Goal: Find specific page/section: Find specific page/section

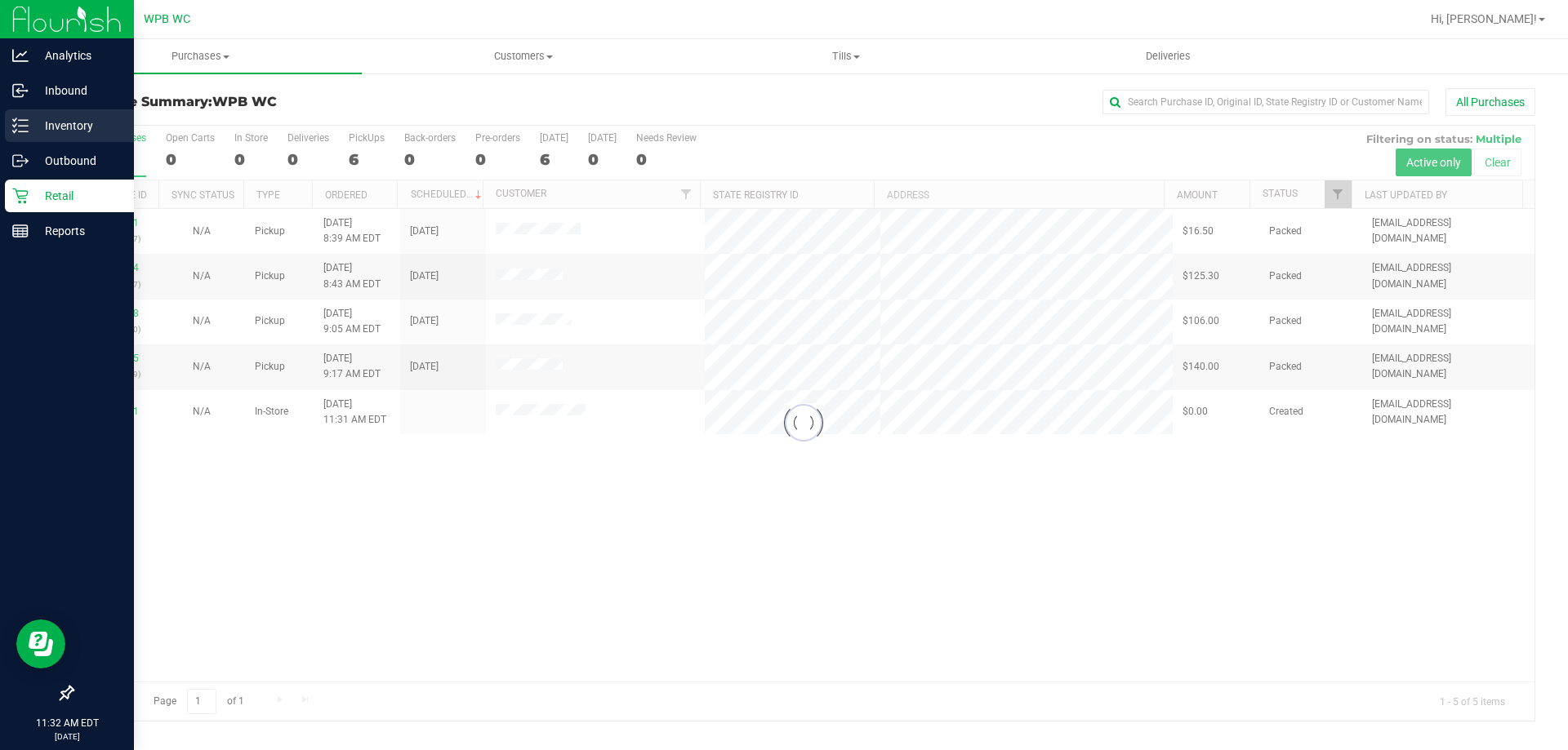
click at [44, 128] on p "Inventory" at bounding box center [78, 125] width 98 height 19
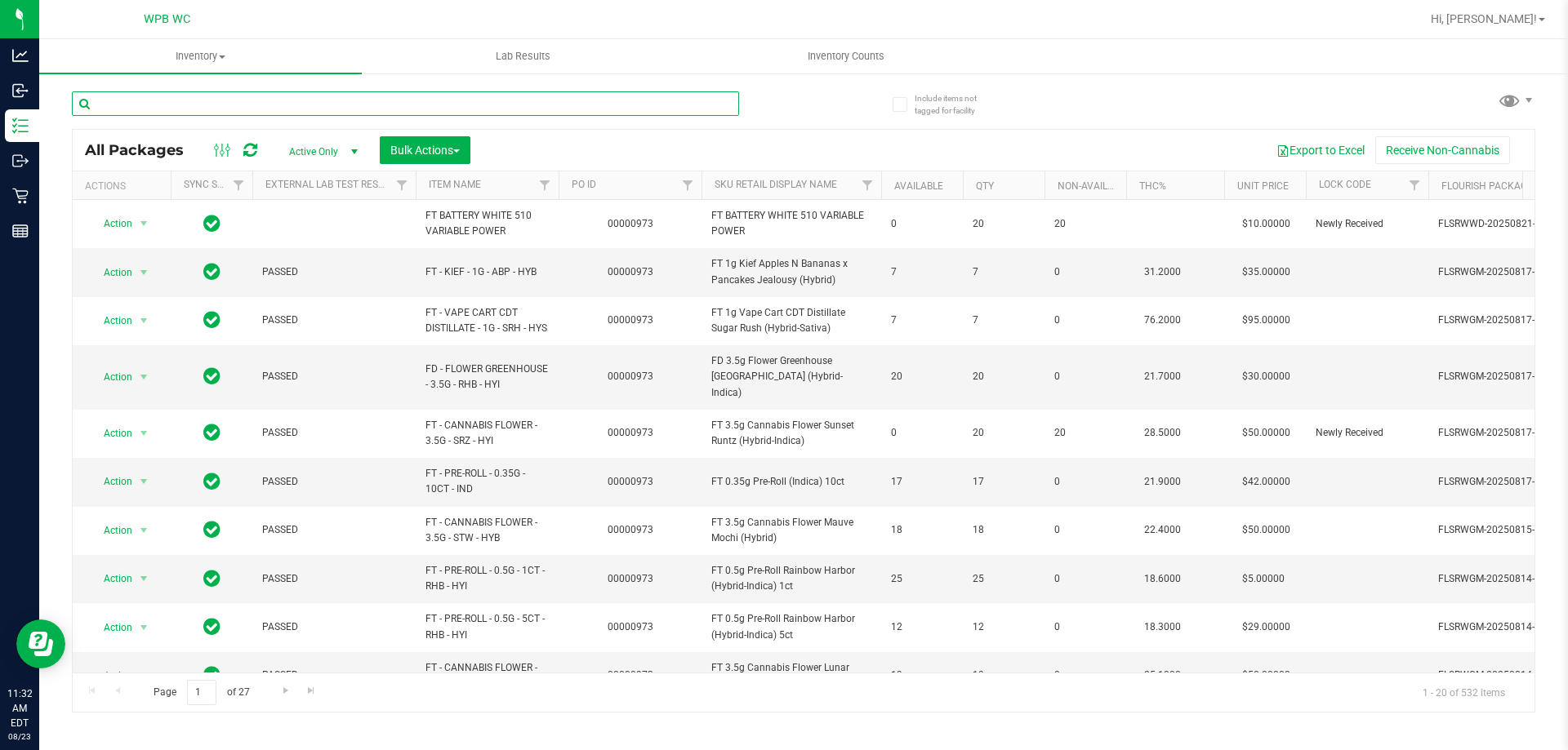
click at [214, 104] on input "text" at bounding box center [405, 103] width 667 height 24
type input "arz"
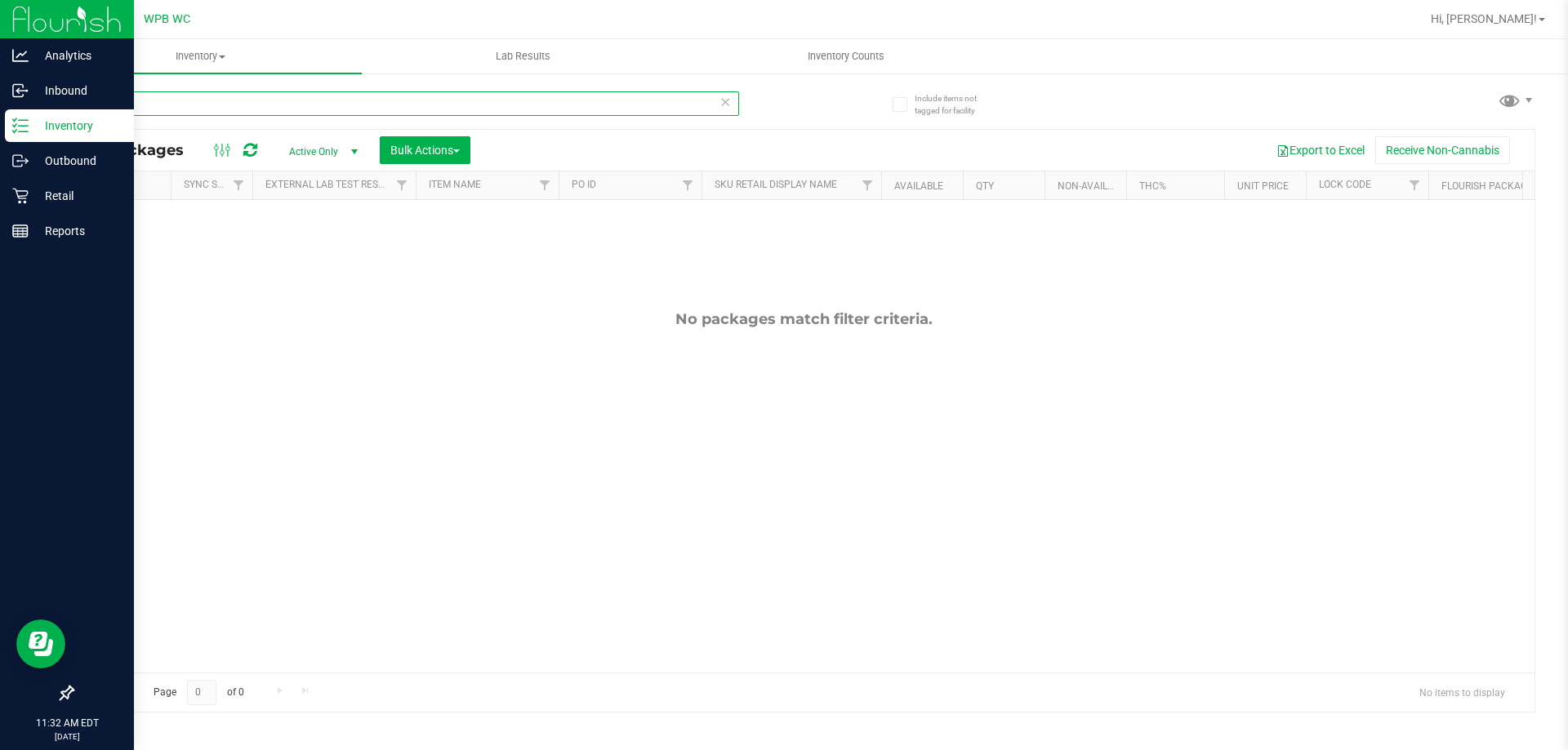
drag, startPoint x: 187, startPoint y: 110, endPoint x: 35, endPoint y: 112, distance: 152.0
click at [65, 112] on div "Include items not tagged for facility arz All Packages Active Only Active Only …" at bounding box center [804, 321] width 1529 height 498
